Goal: Task Accomplishment & Management: Manage account settings

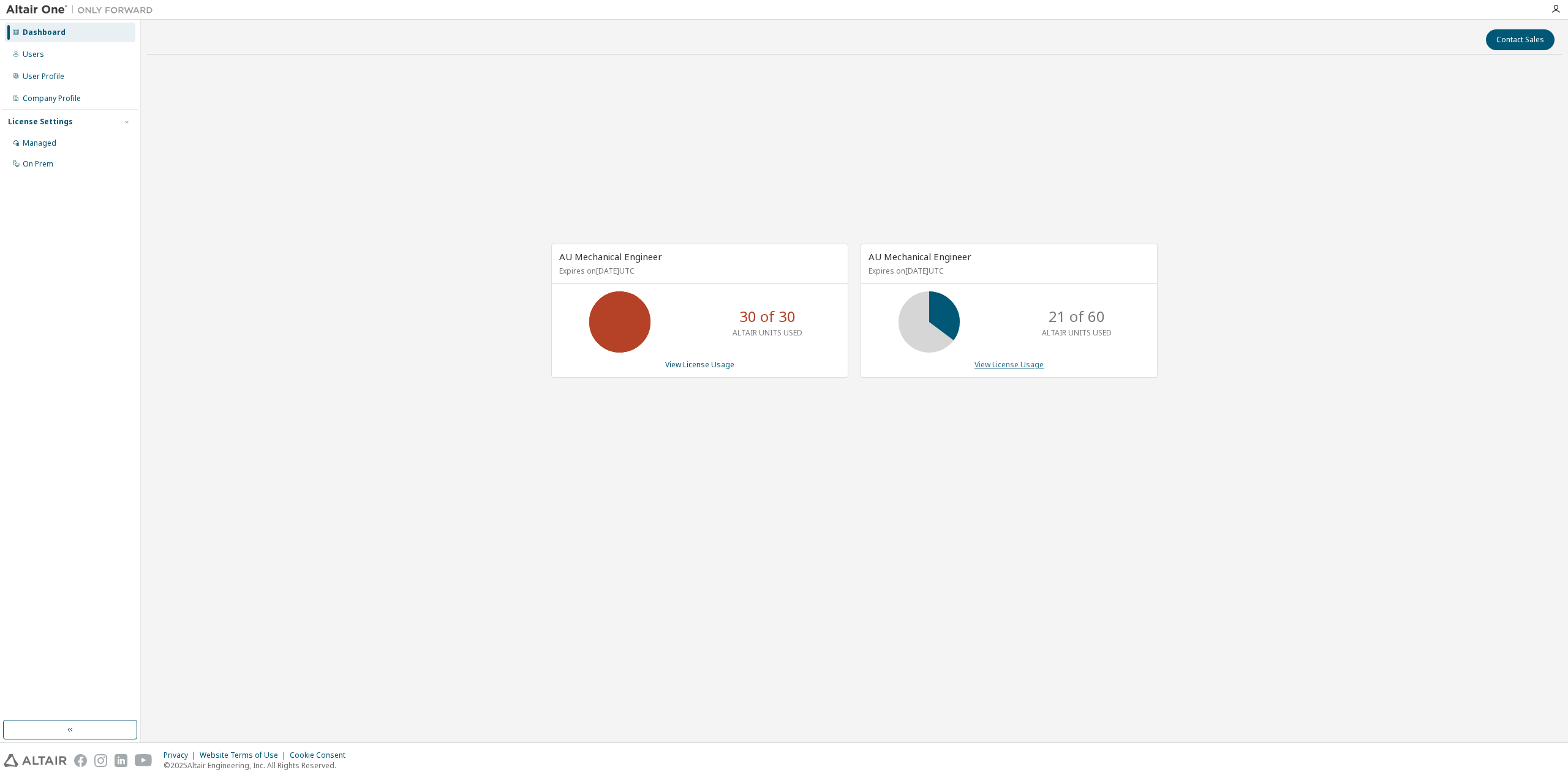
click at [1026, 364] on link "View License Usage" at bounding box center [1009, 364] width 69 height 11
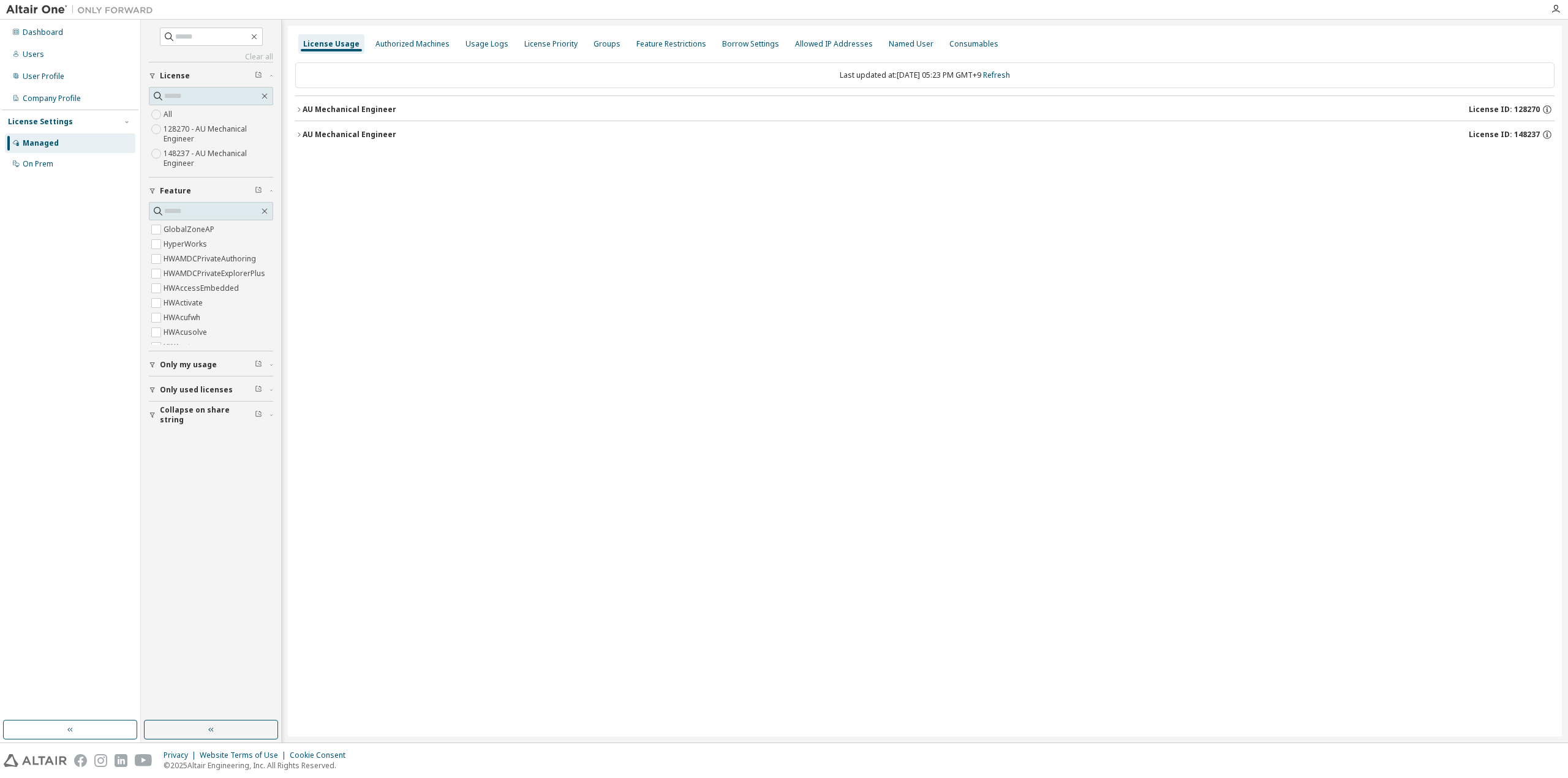
click at [382, 133] on div "AU Mechanical Engineer" at bounding box center [349, 134] width 94 height 10
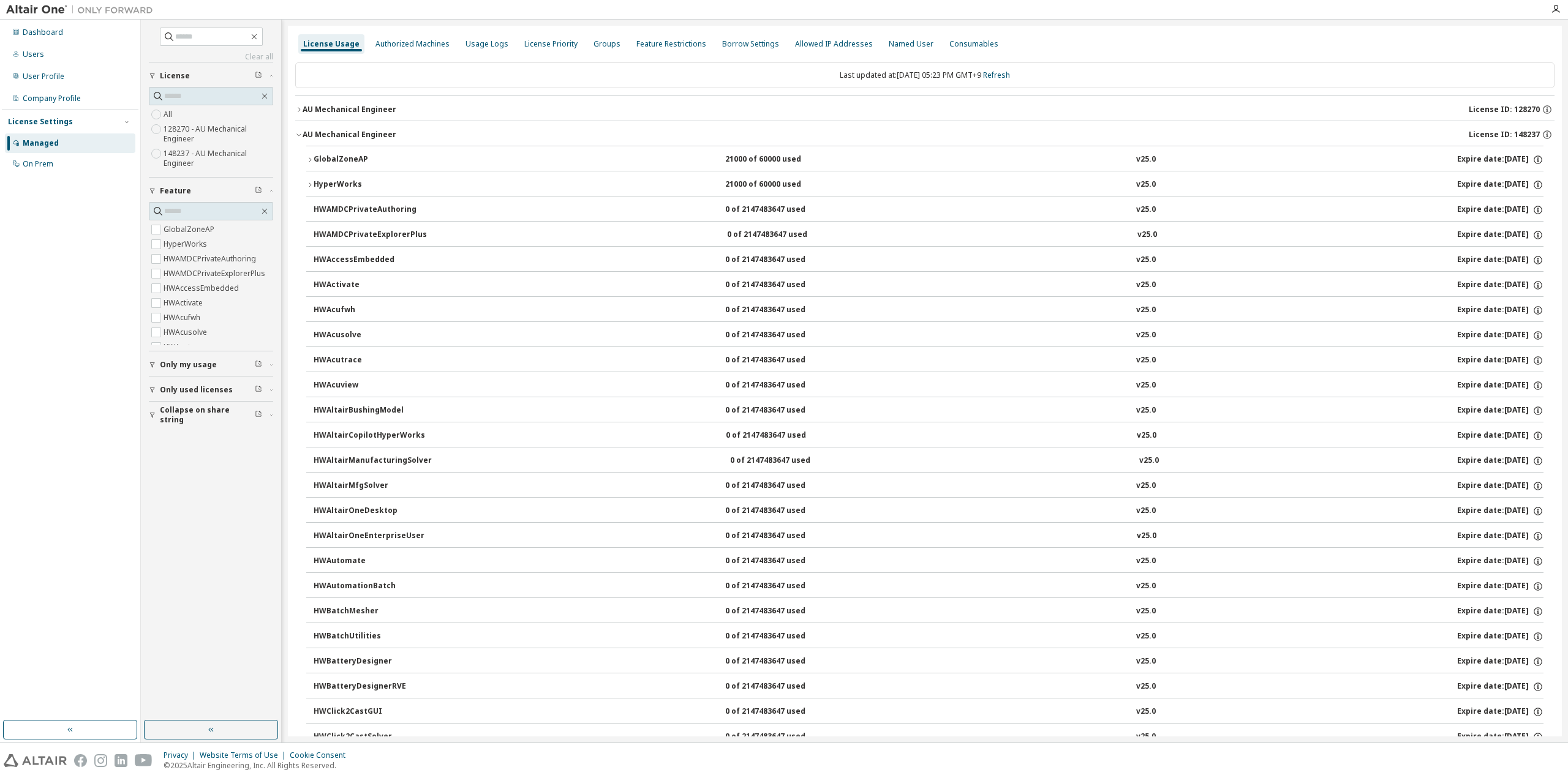
click at [365, 137] on div "AU Mechanical Engineer" at bounding box center [349, 134] width 94 height 10
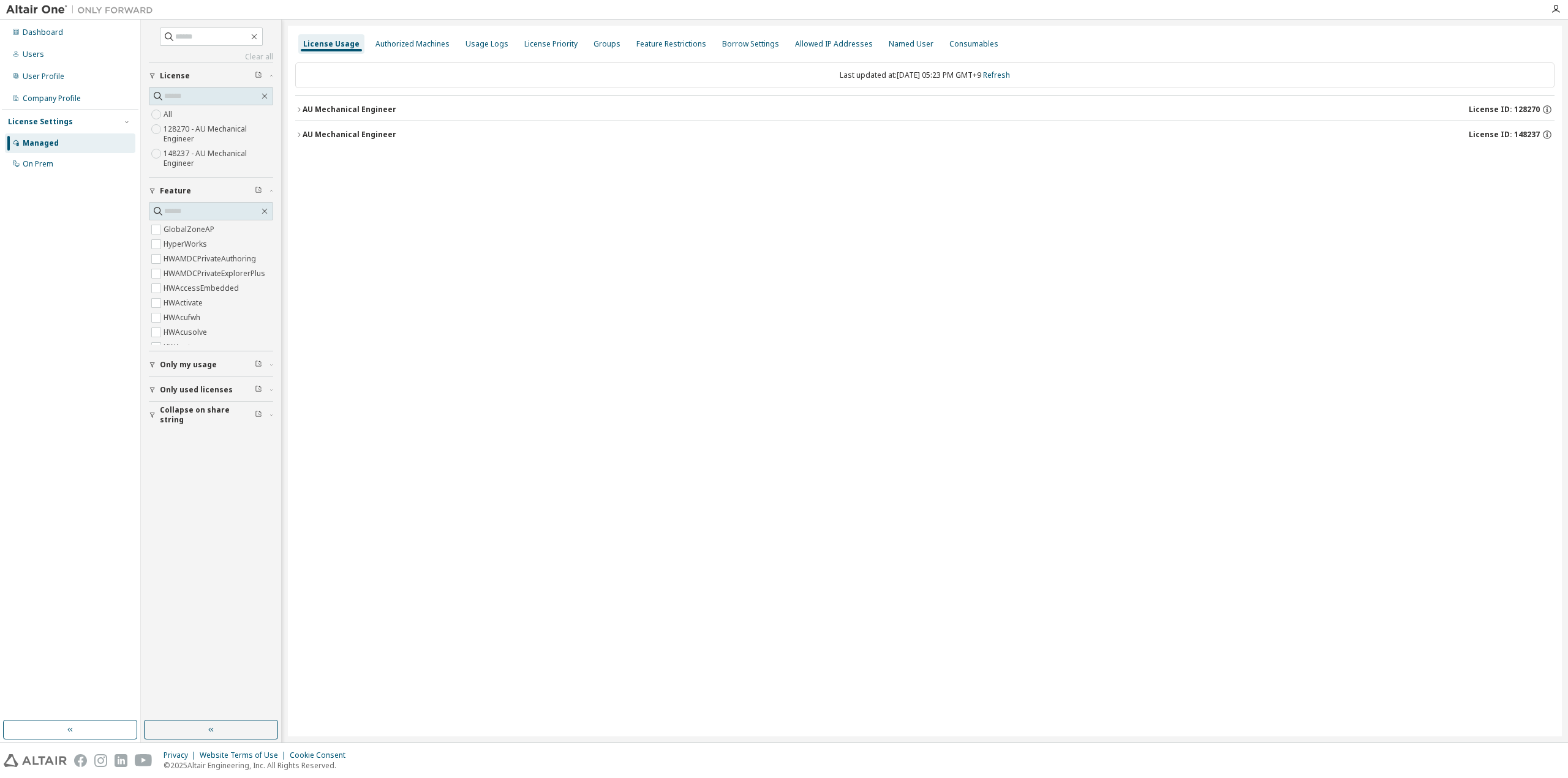
click at [194, 408] on span "Collapse on share string" at bounding box center [207, 415] width 95 height 20
click at [194, 388] on span "Only used licenses" at bounding box center [197, 389] width 73 height 10
click at [257, 385] on icon "button" at bounding box center [258, 389] width 7 height 7
click at [258, 387] on icon "button" at bounding box center [259, 389] width 3 height 4
click at [272, 389] on icon "button" at bounding box center [272, 390] width 7 height 4
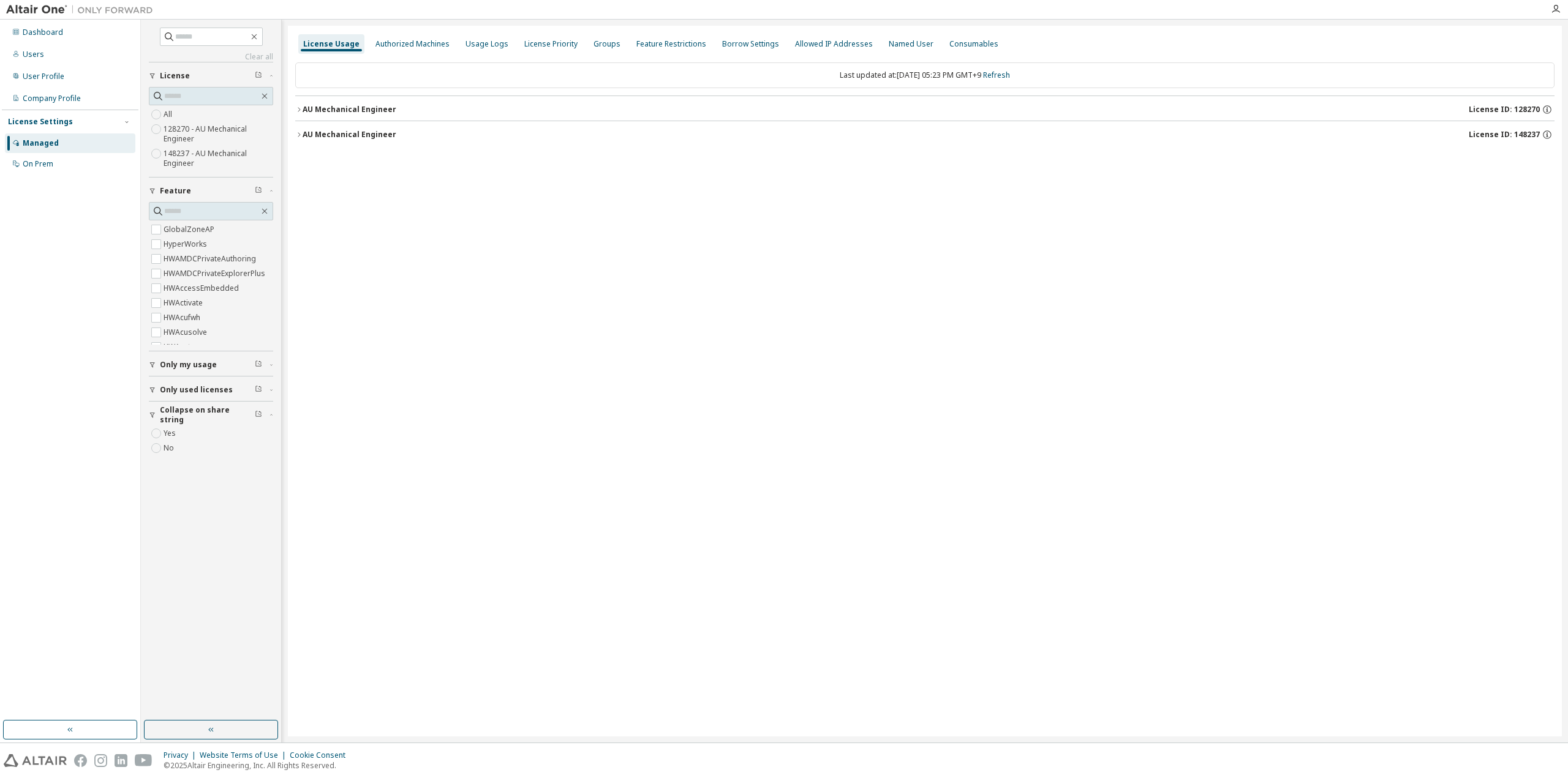
click at [272, 389] on icon "button" at bounding box center [272, 390] width 7 height 4
click at [259, 387] on icon "button" at bounding box center [258, 389] width 7 height 7
click at [175, 402] on label "Yes" at bounding box center [171, 408] width 14 height 14
click at [171, 463] on label "Yes" at bounding box center [171, 469] width 14 height 14
click at [188, 321] on span "Only my usage" at bounding box center [189, 315] width 57 height 10
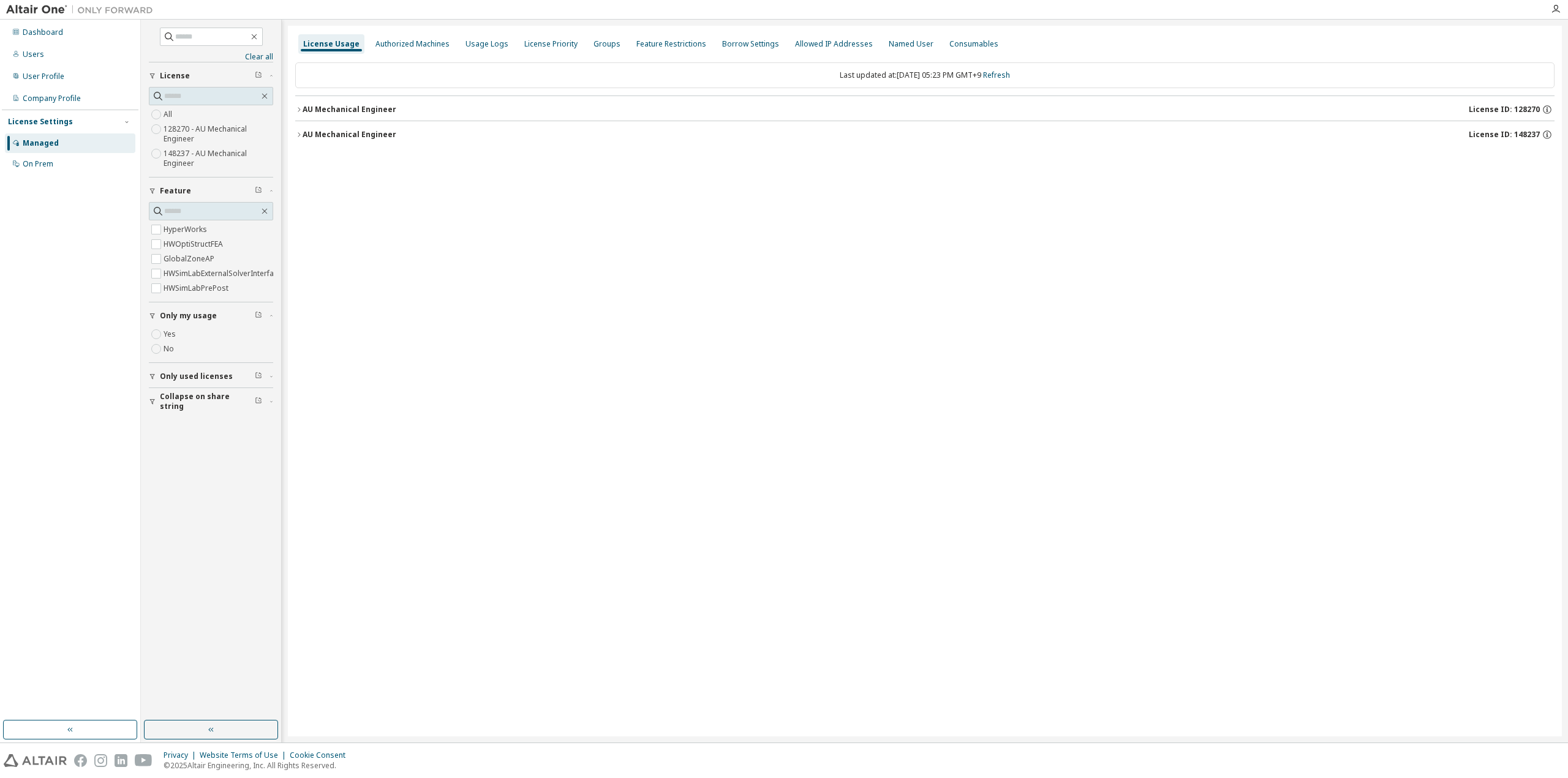
click at [171, 376] on span "Only used licenses" at bounding box center [197, 376] width 73 height 10
click at [196, 440] on span "Collapse on share string" at bounding box center [207, 438] width 95 height 20
click at [259, 735] on button "button" at bounding box center [211, 730] width 134 height 20
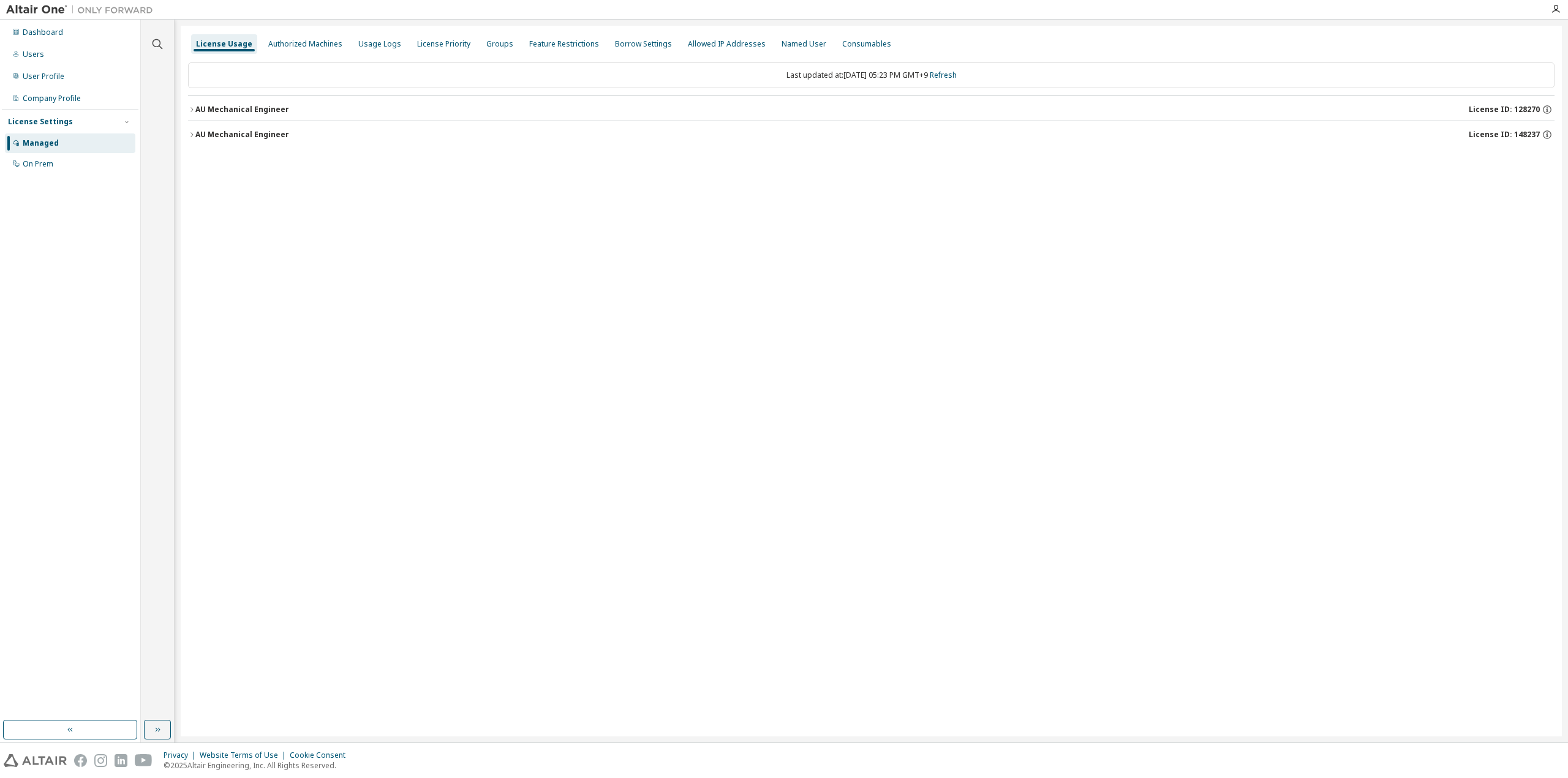
click at [272, 130] on div "AU Mechanical Engineer License ID: 148237" at bounding box center [875, 135] width 1359 height 11
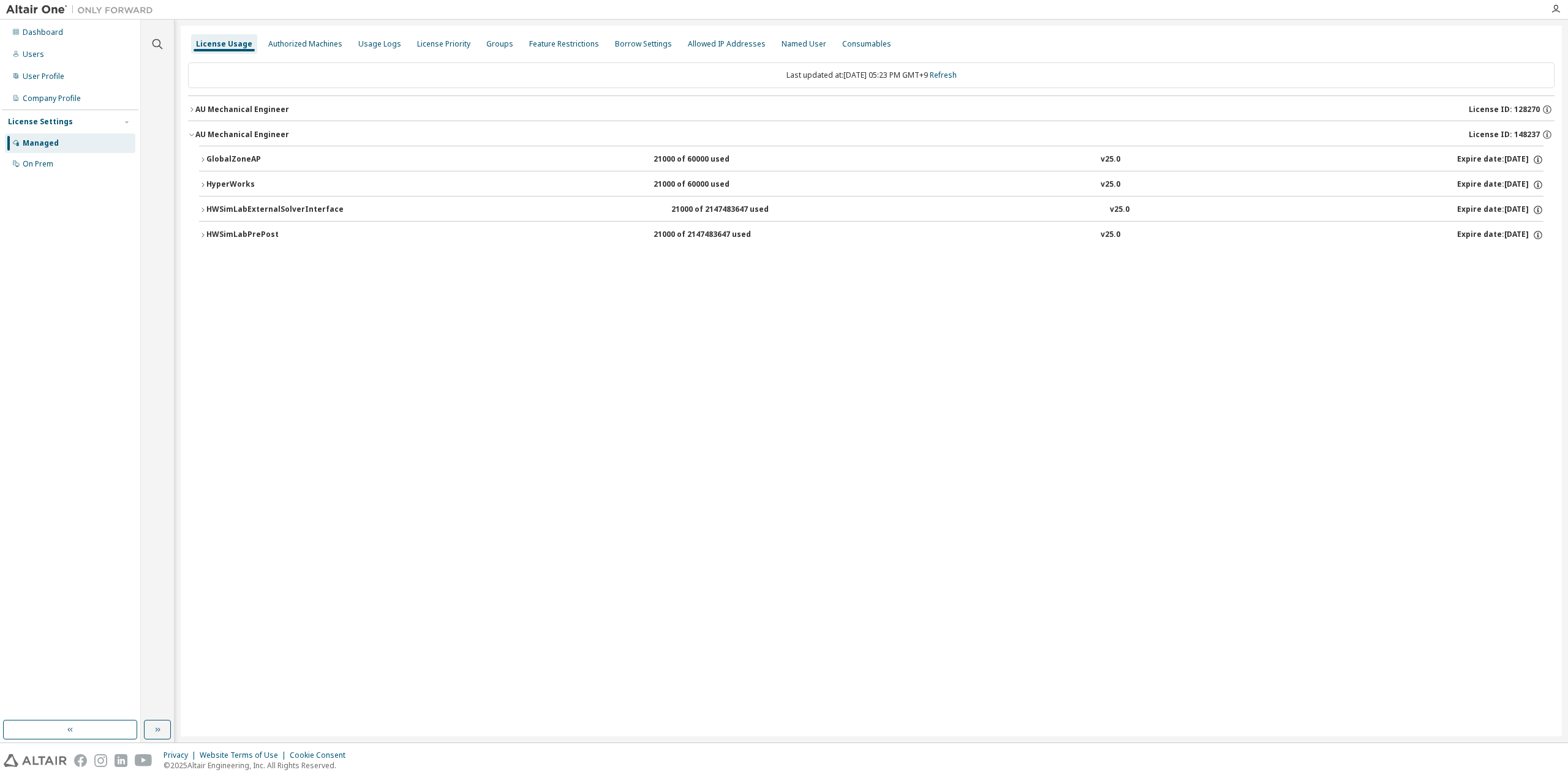
click at [264, 111] on div "AU Mechanical Engineer" at bounding box center [242, 109] width 94 height 10
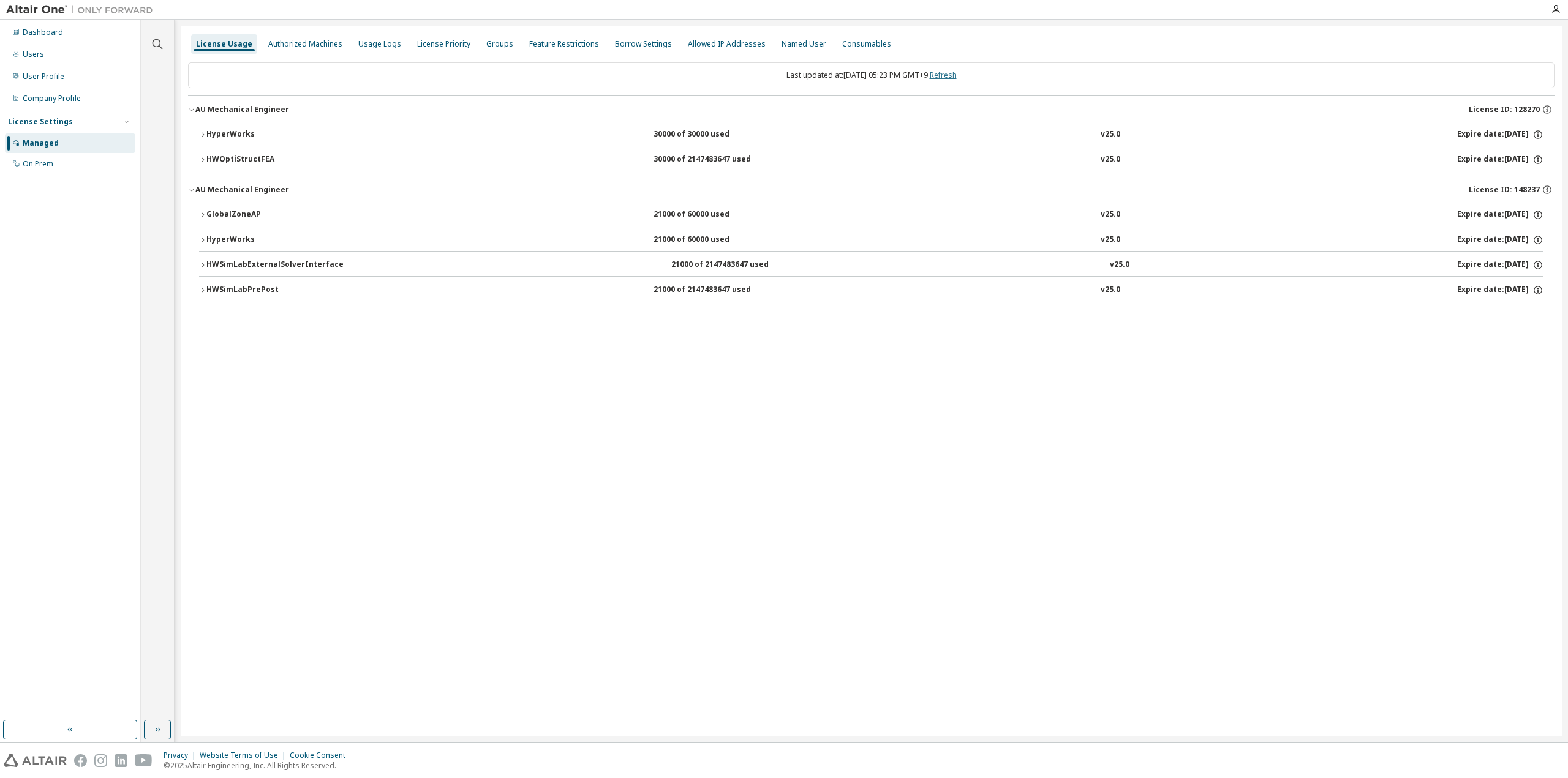
click at [957, 74] on link "Refresh" at bounding box center [943, 75] width 27 height 11
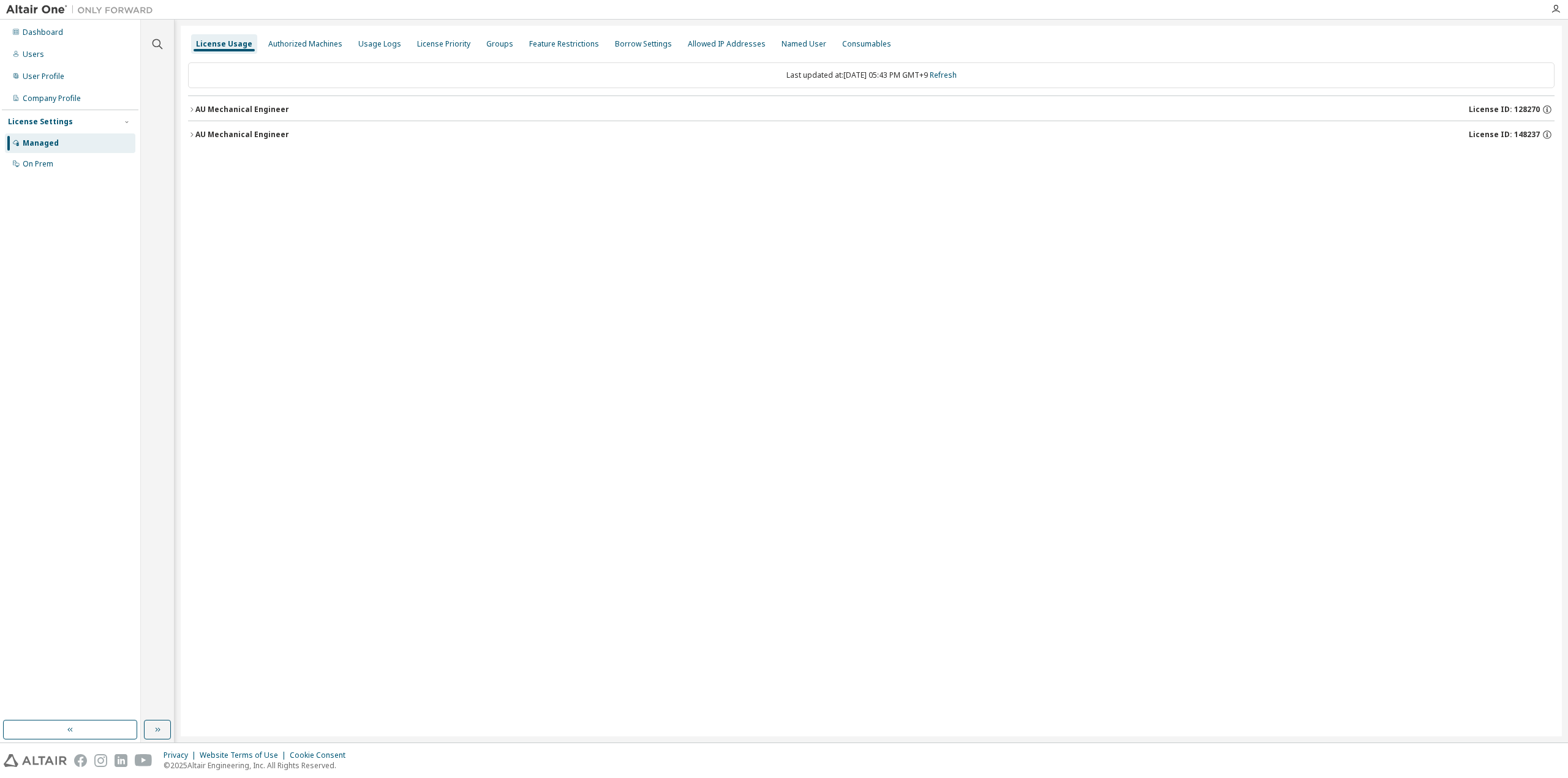
click at [270, 130] on div "AU Mechanical Engineer" at bounding box center [242, 134] width 94 height 10
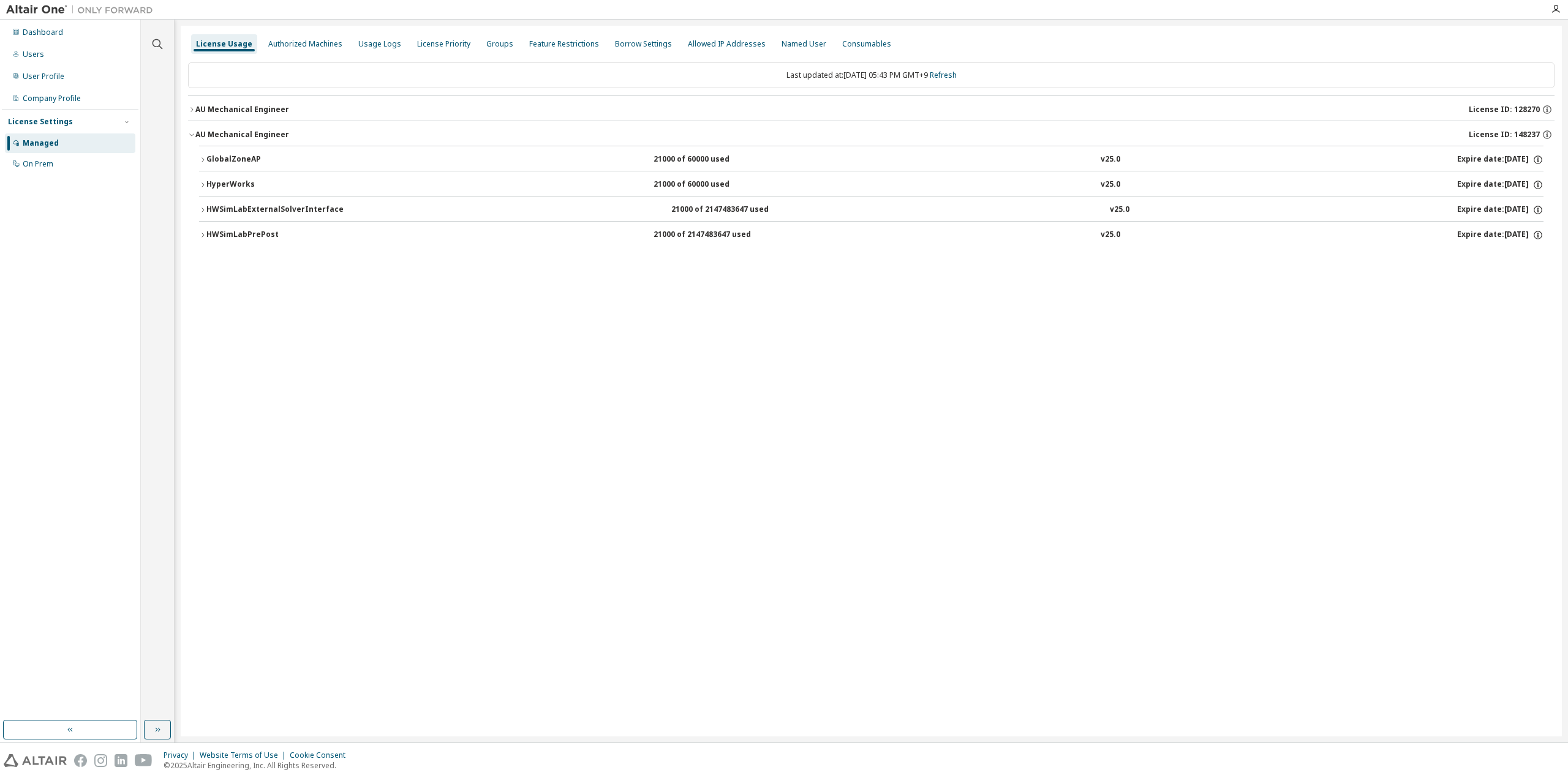
click at [264, 106] on div "AU Mechanical Engineer" at bounding box center [242, 109] width 94 height 10
